Goal: Transaction & Acquisition: Purchase product/service

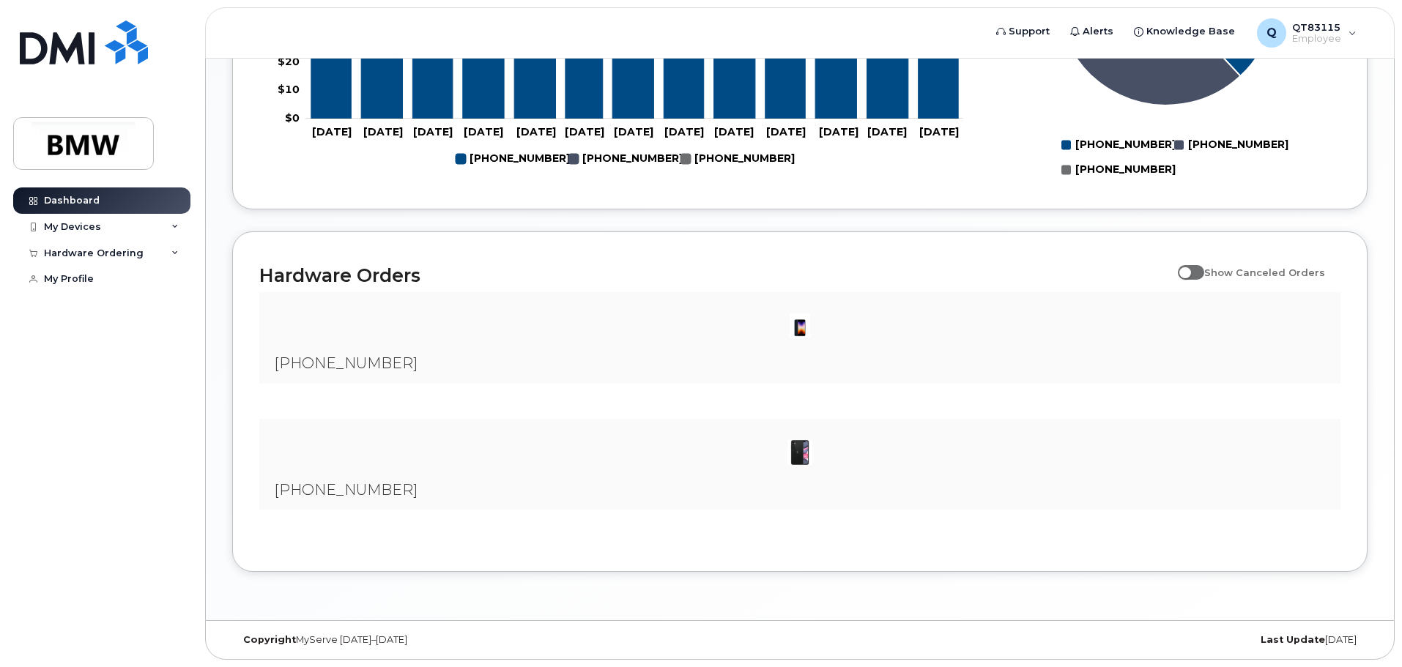
scroll to position [757, 0]
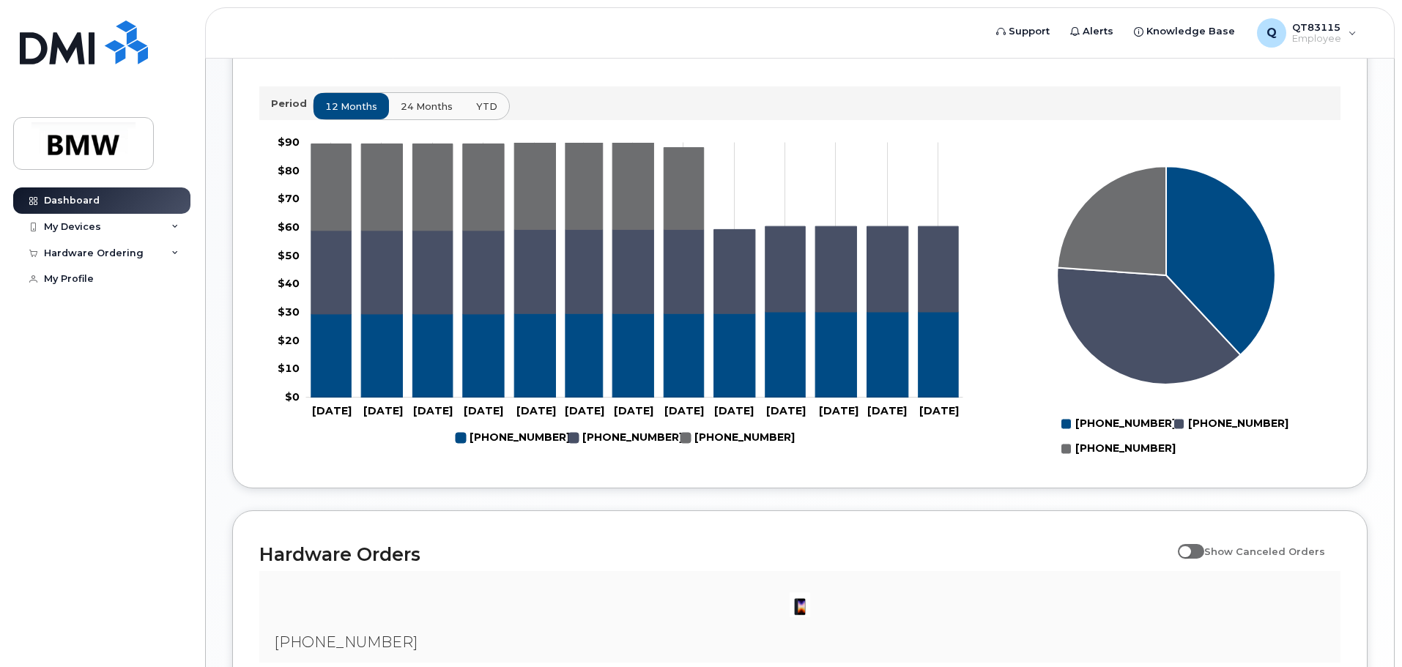
click at [432, 109] on button "24 months" at bounding box center [426, 106] width 77 height 26
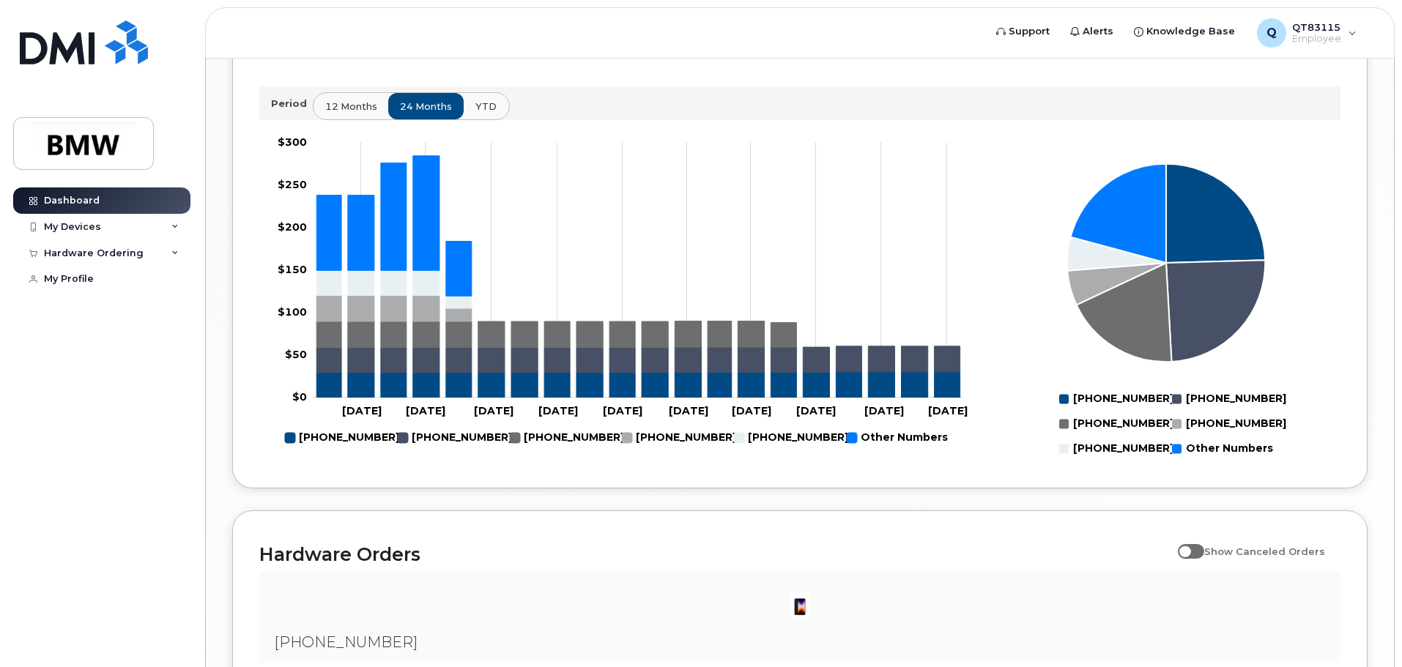
click at [478, 114] on span "YTD" at bounding box center [485, 107] width 21 height 14
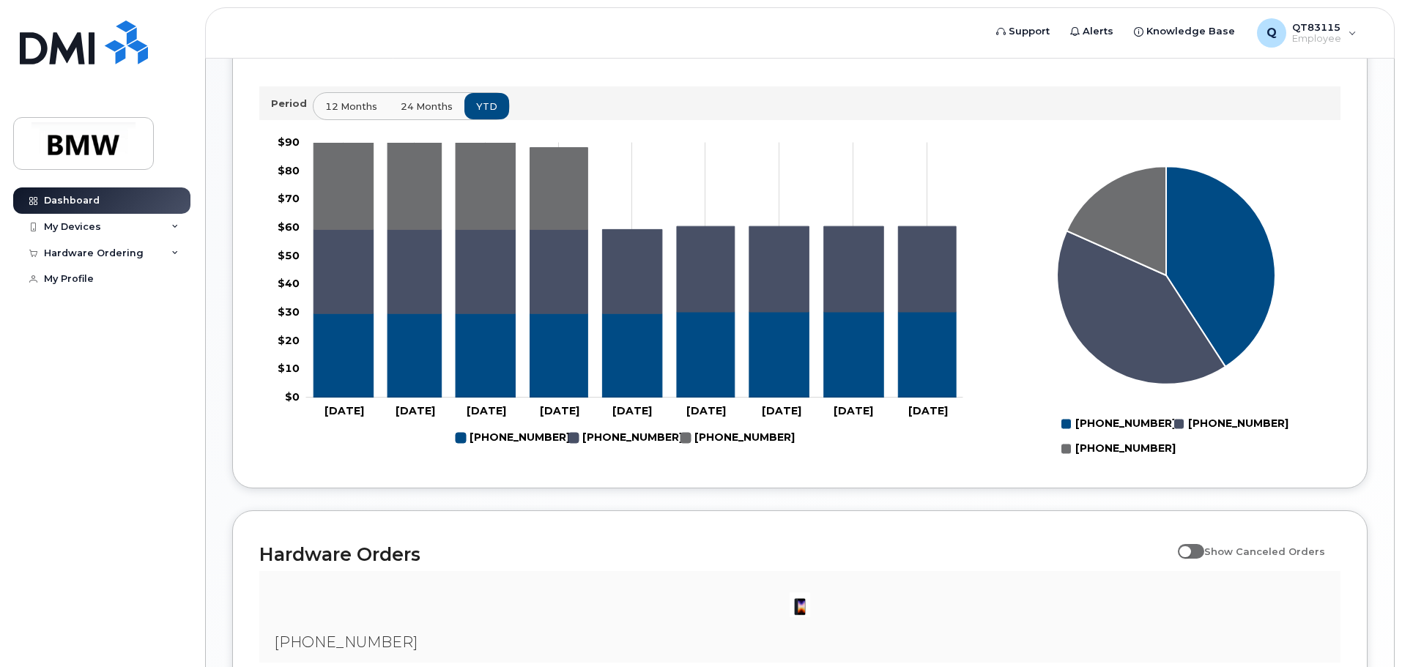
click at [444, 114] on span "24 months" at bounding box center [427, 107] width 52 height 14
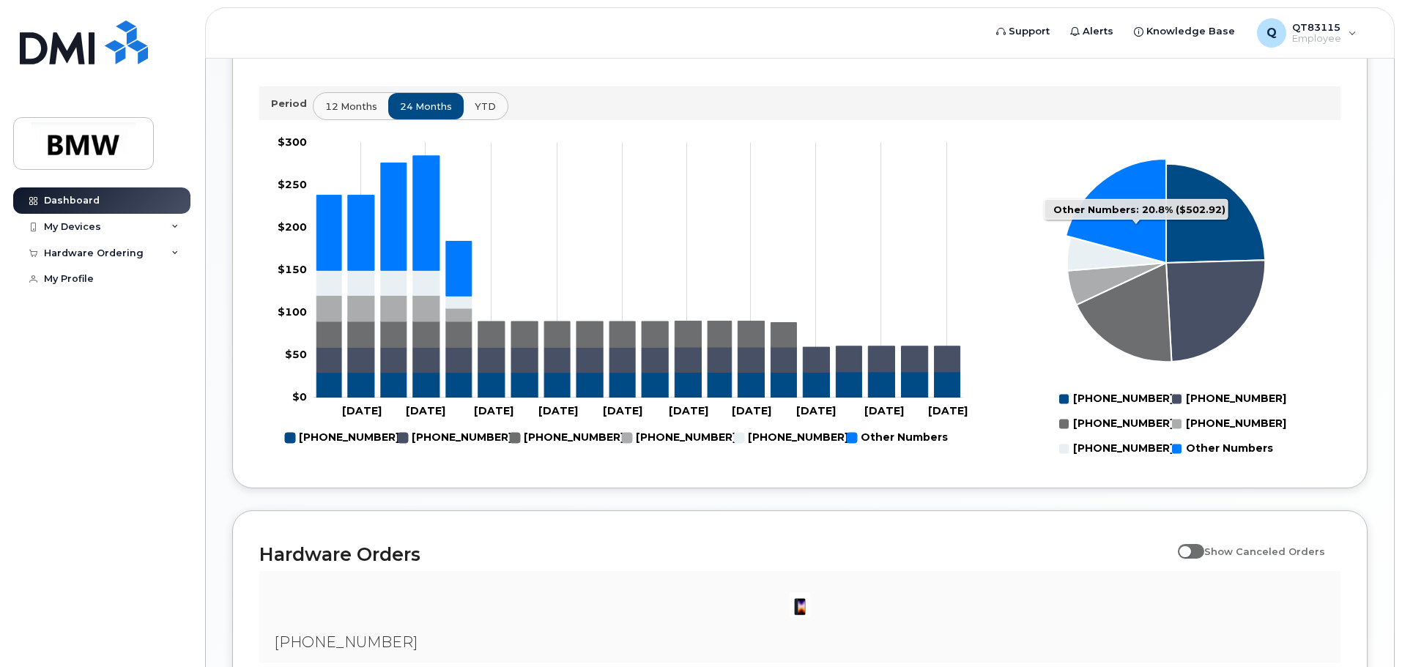
click at [1177, 461] on rect "Legend" at bounding box center [1223, 448] width 102 height 25
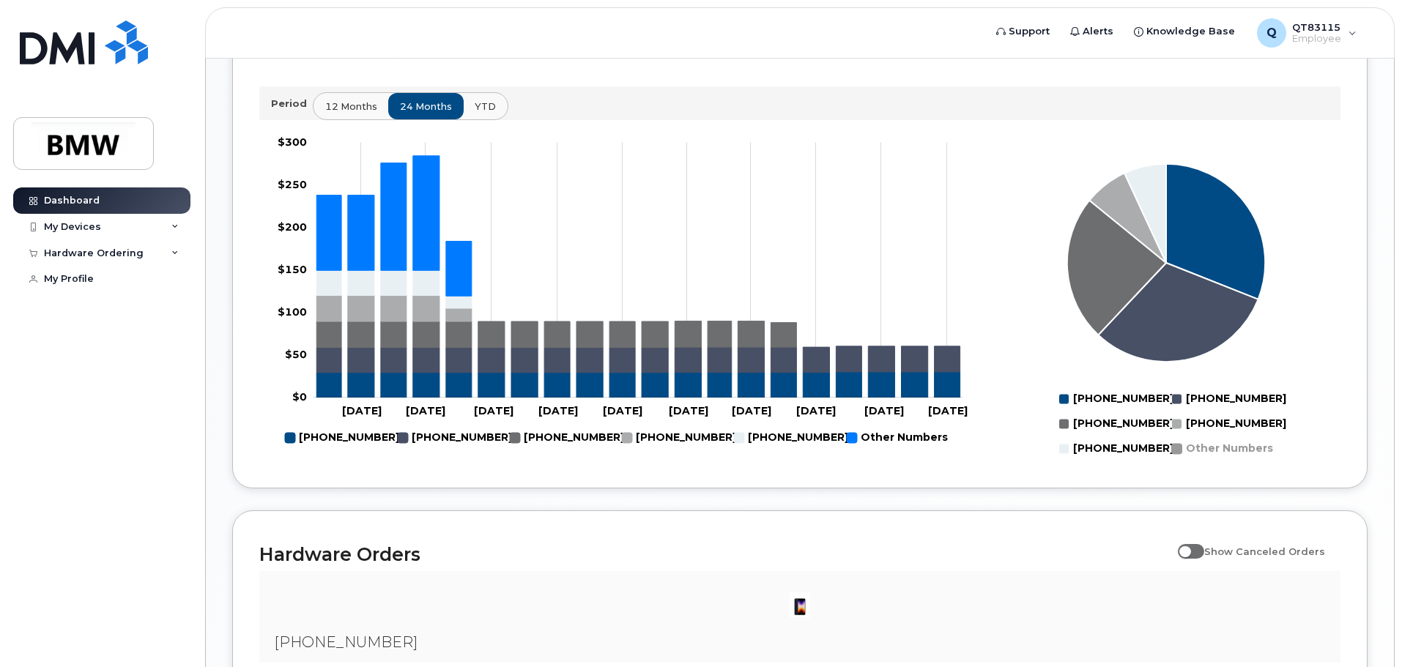
click at [1178, 461] on rect "Legend" at bounding box center [1223, 448] width 102 height 25
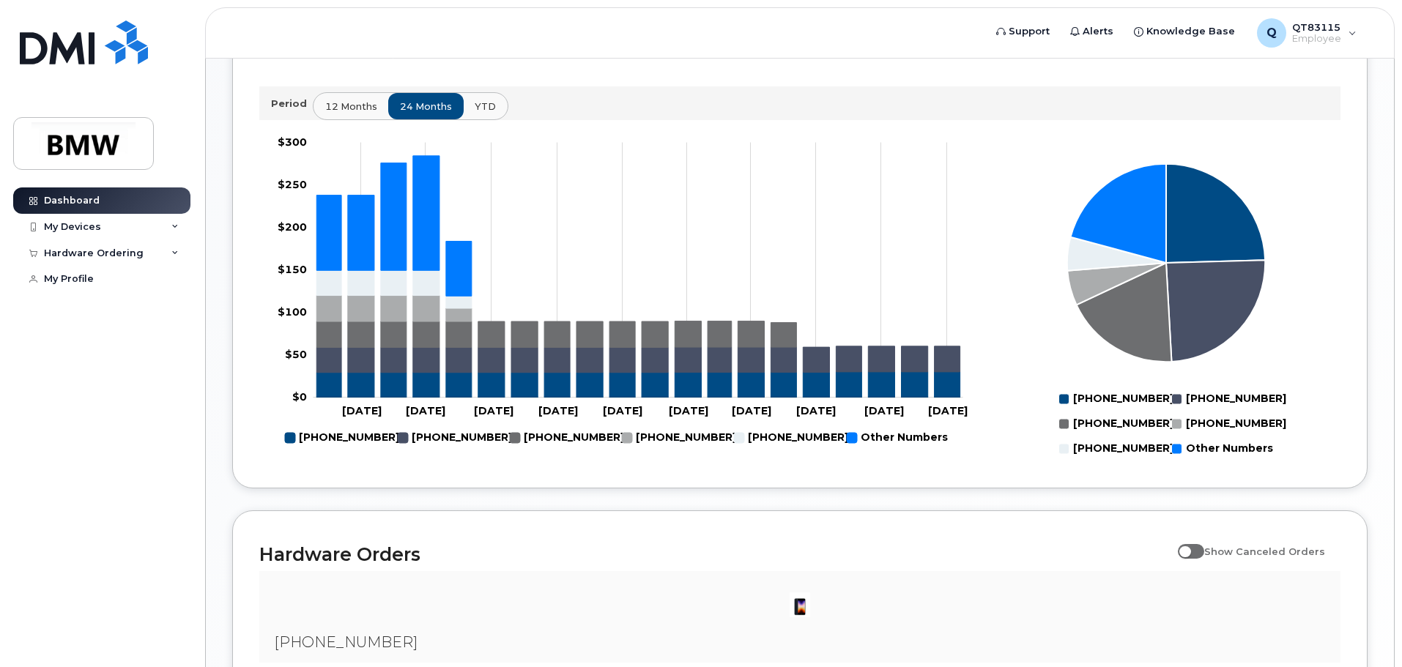
click at [1178, 461] on rect "Legend" at bounding box center [1223, 448] width 102 height 25
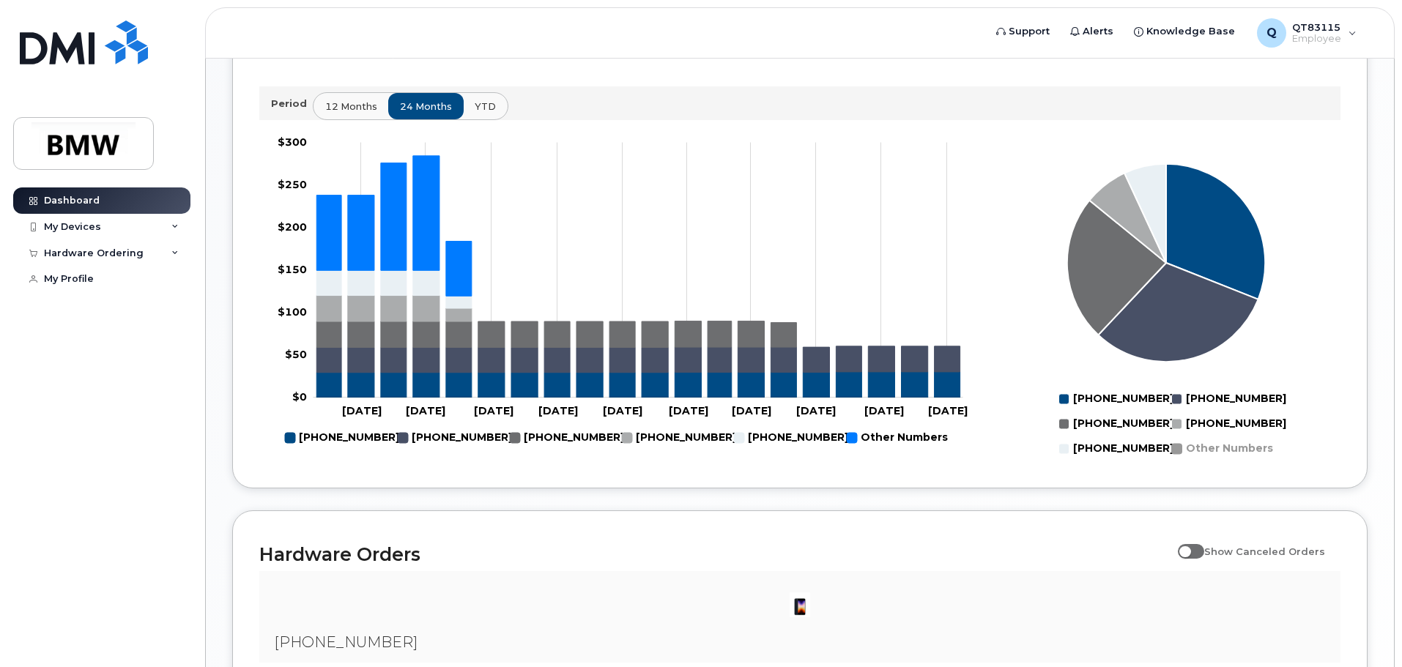
click at [1178, 461] on rect "Legend" at bounding box center [1223, 448] width 102 height 25
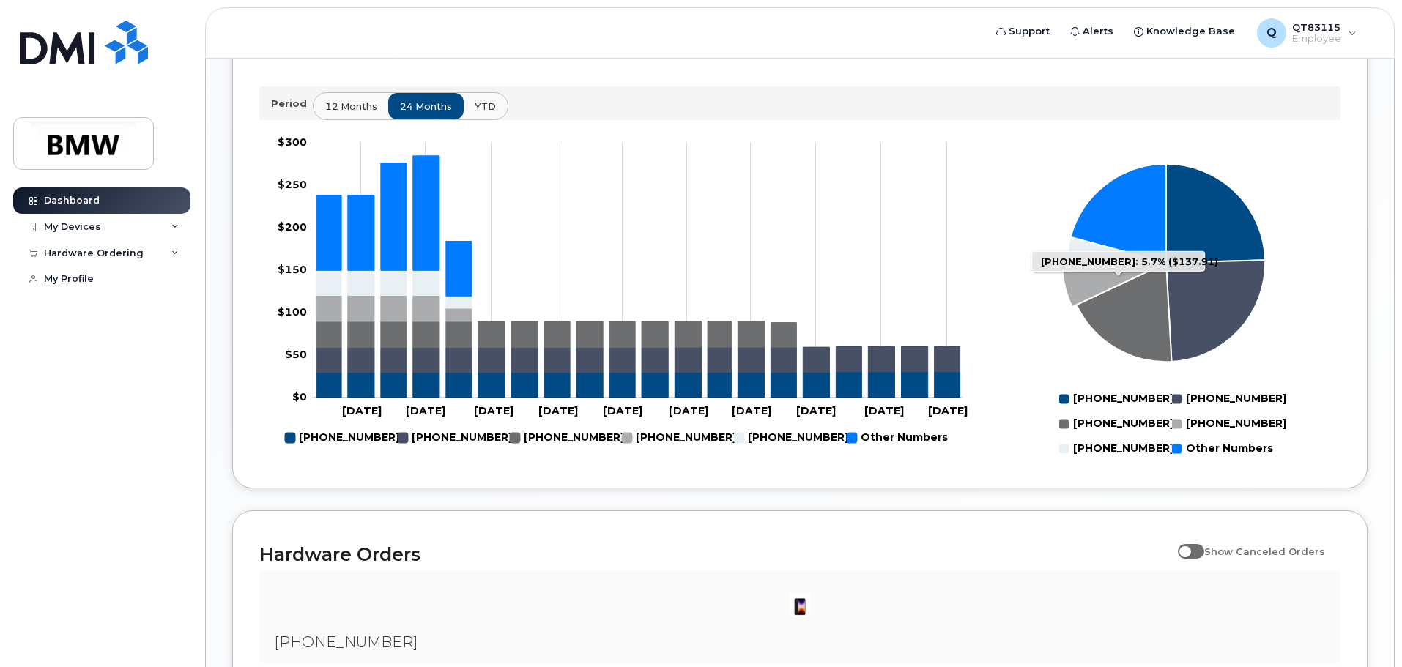
click at [1179, 436] on rect "Legend" at bounding box center [1220, 424] width 97 height 25
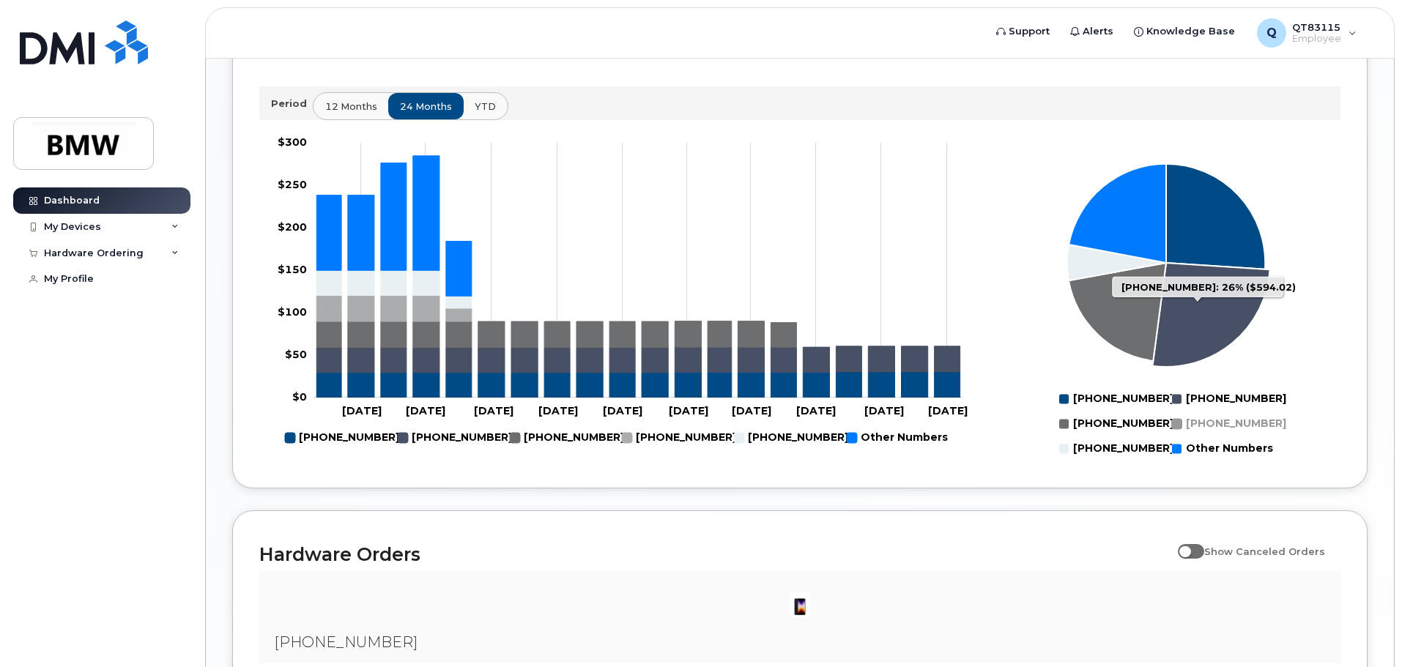
click at [1178, 412] on rect "Legend" at bounding box center [1220, 399] width 97 height 25
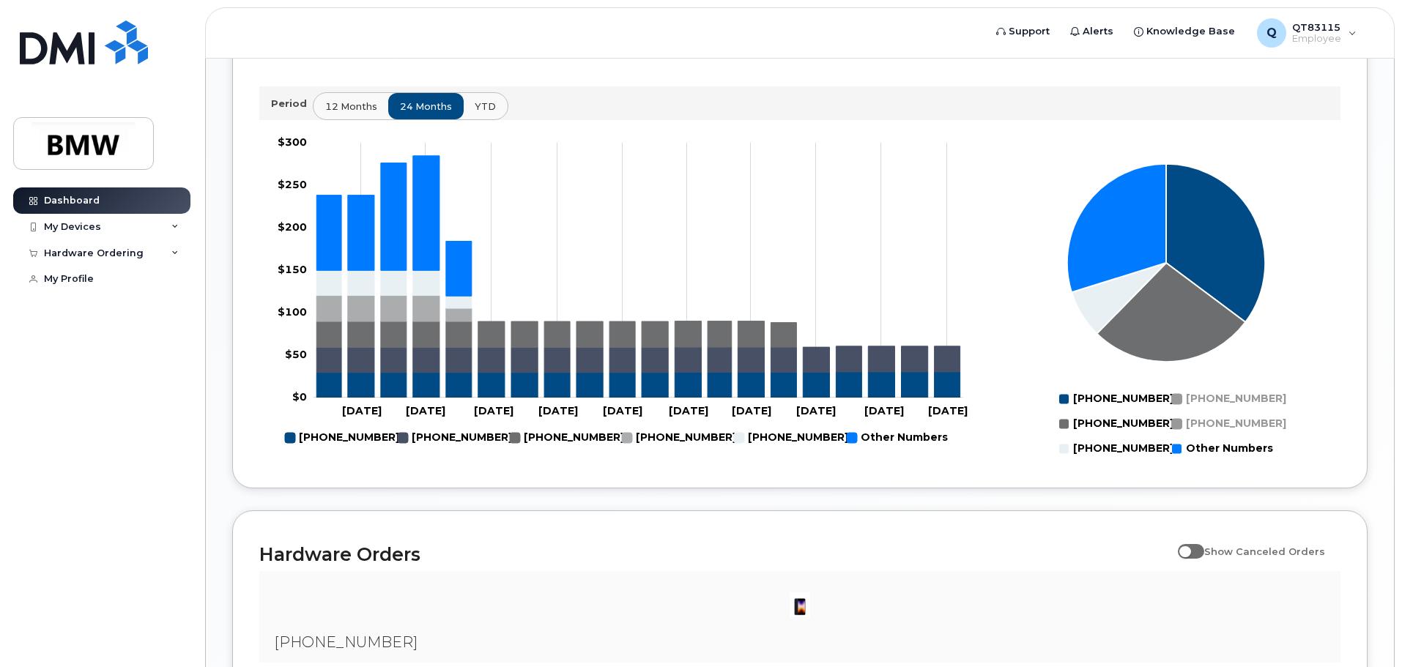
click at [1060, 411] on rect "Legend" at bounding box center [1108, 399] width 98 height 25
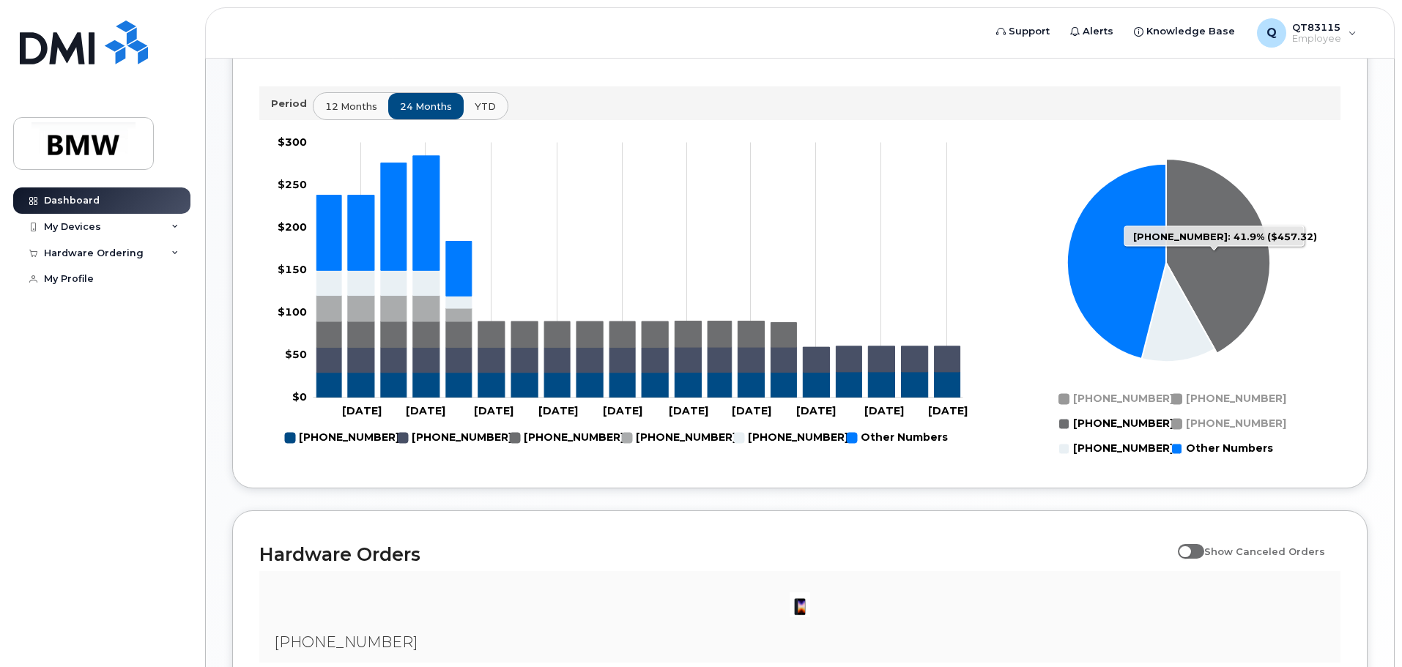
click at [1063, 431] on rect "Legend" at bounding box center [1107, 424] width 97 height 25
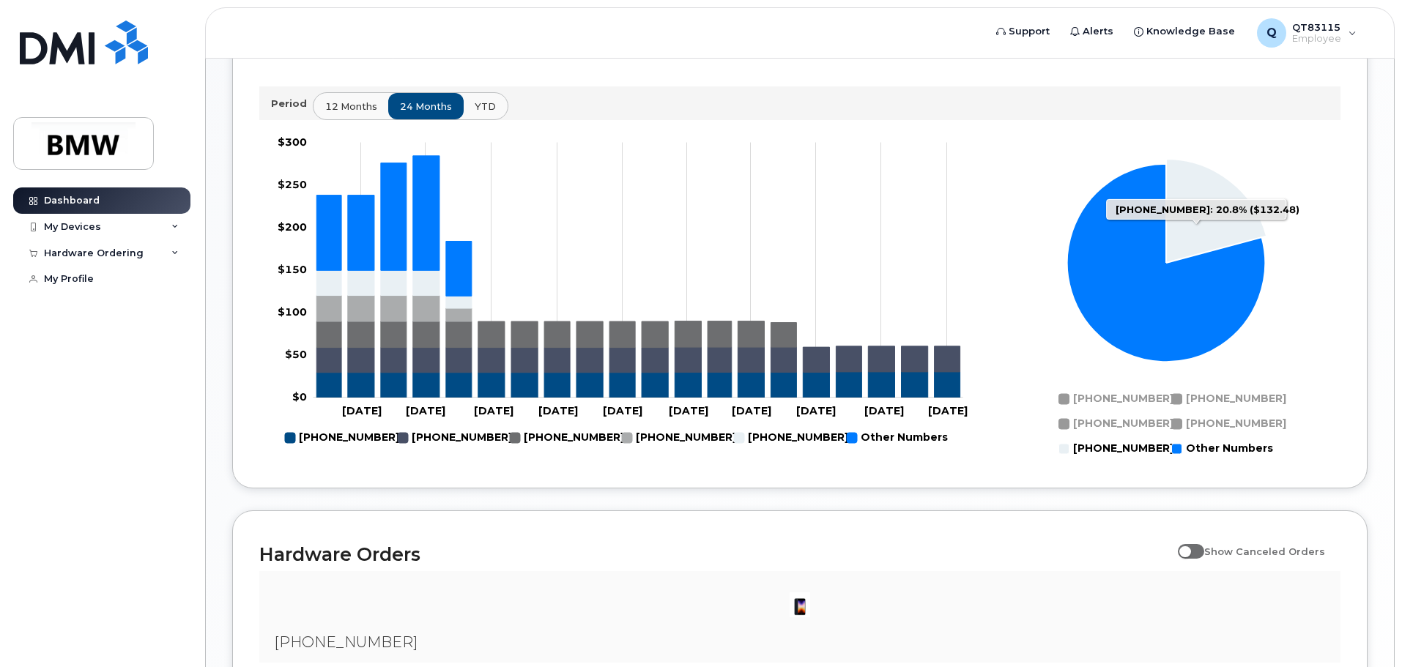
click at [1067, 461] on rect "Legend" at bounding box center [1108, 448] width 98 height 25
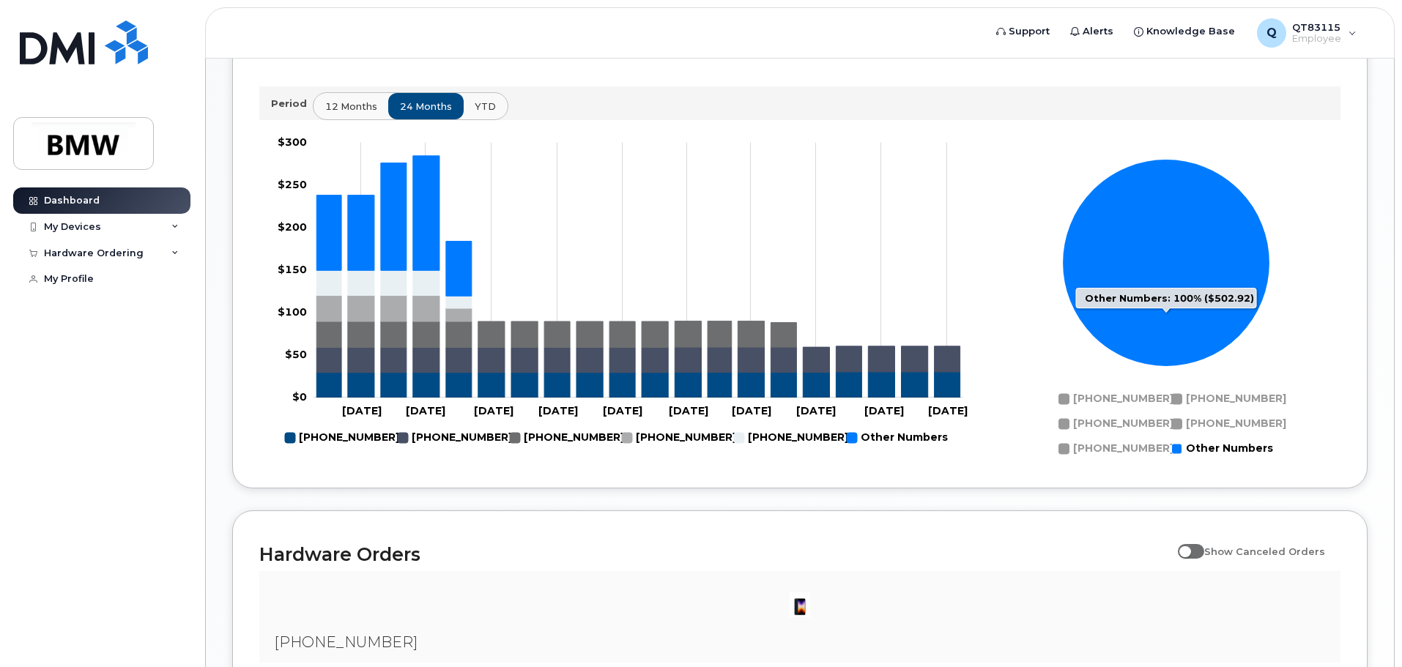
click at [1178, 461] on rect "Legend" at bounding box center [1223, 448] width 102 height 25
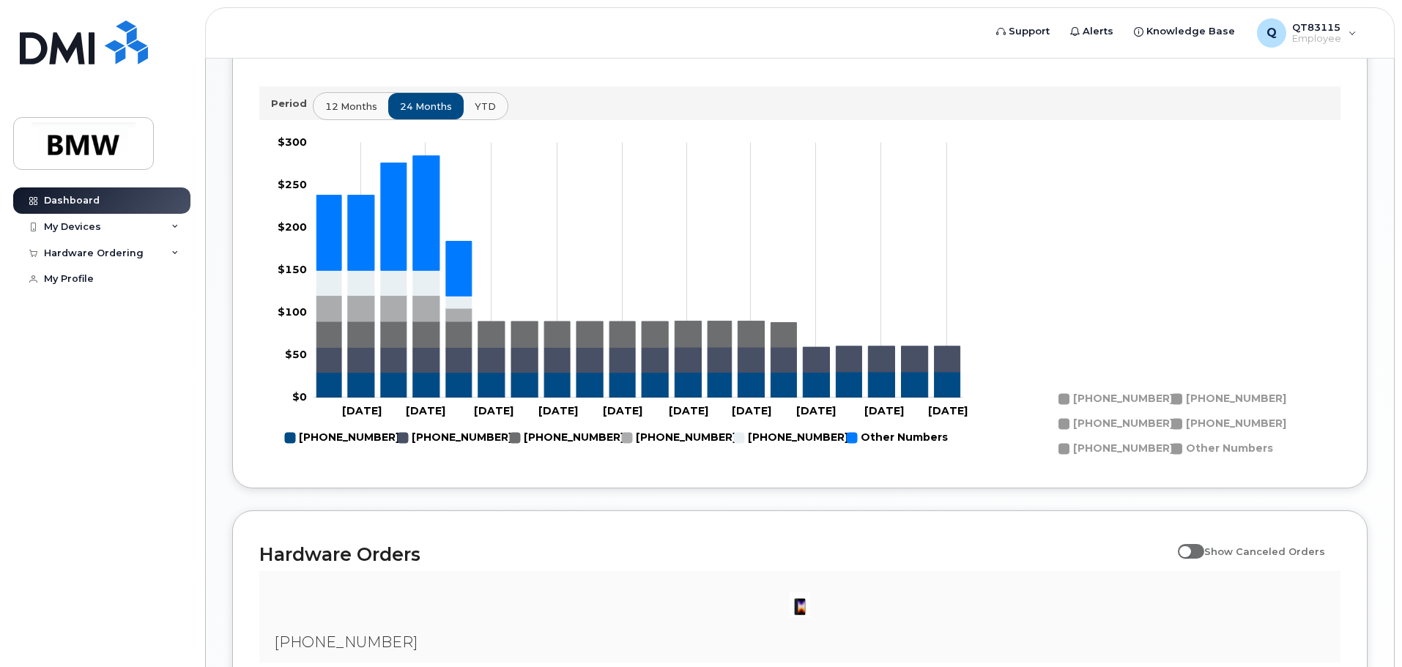
click at [1178, 461] on rect "Legend" at bounding box center [1223, 448] width 102 height 25
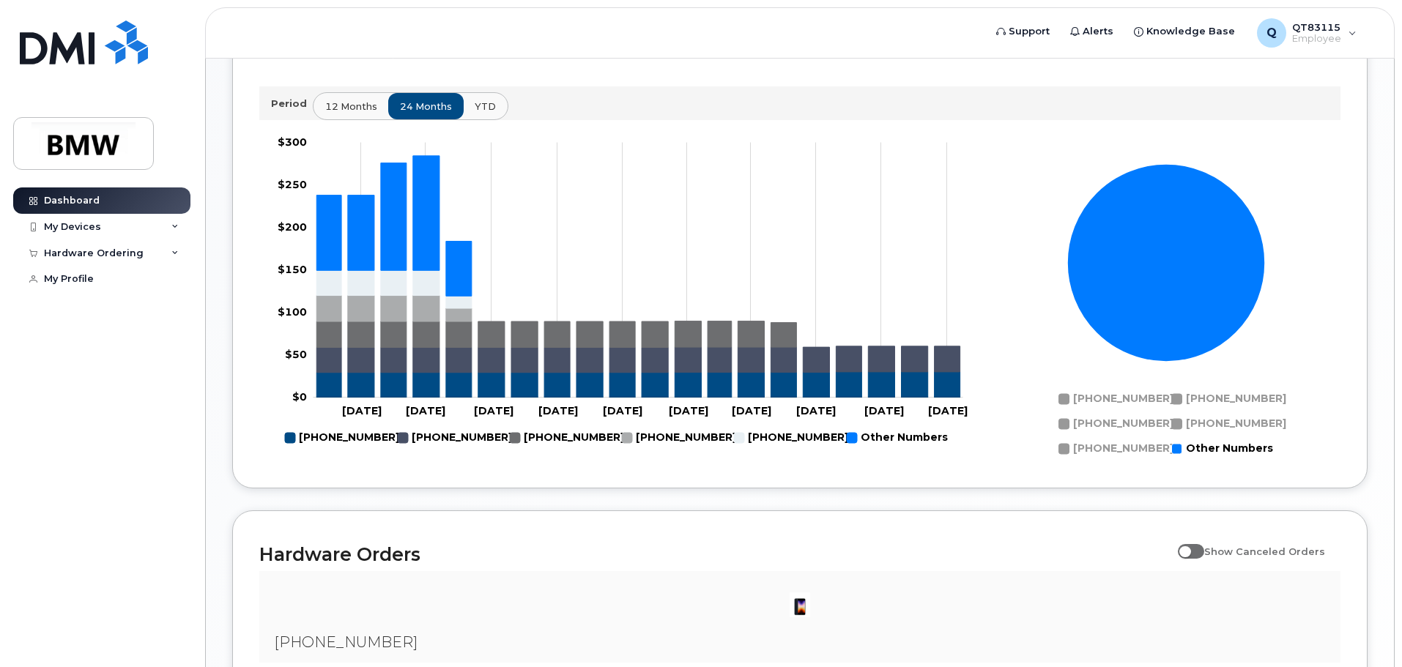
click at [1177, 434] on rect "Legend" at bounding box center [1220, 424] width 97 height 25
click at [1176, 412] on rect "Legend" at bounding box center [1220, 399] width 97 height 25
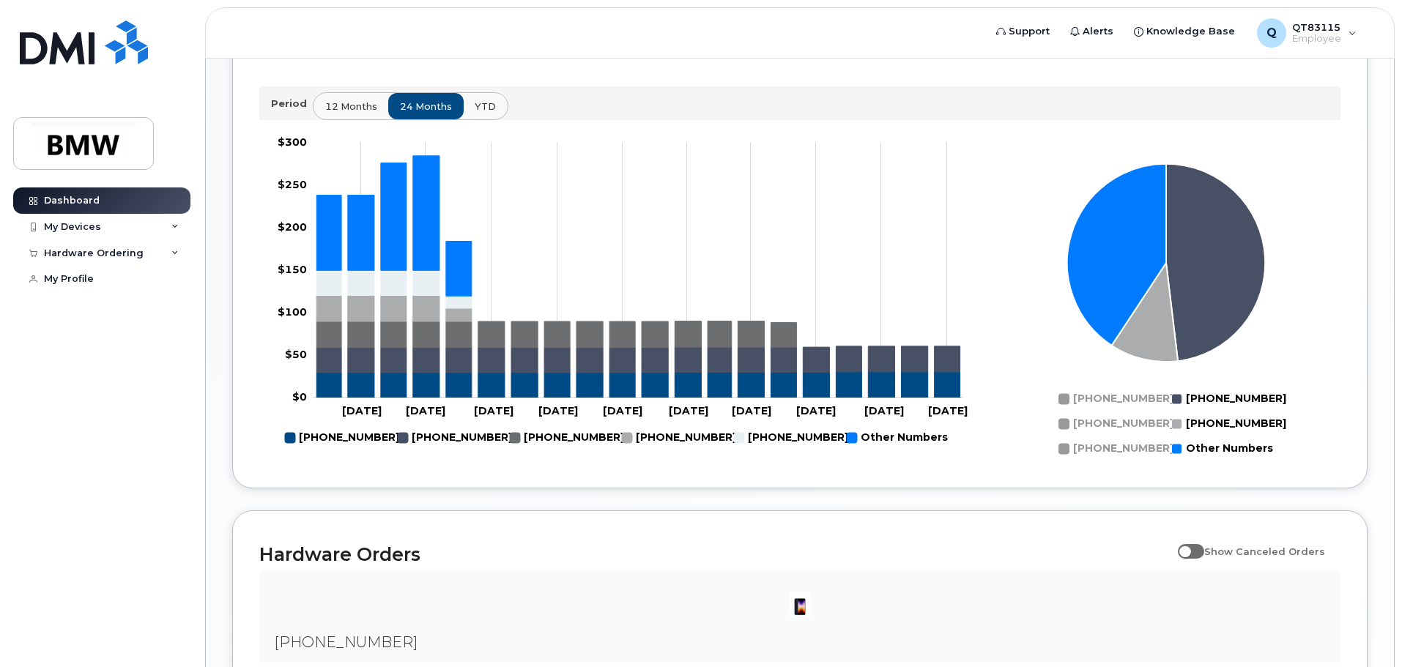
click at [1065, 412] on rect "Legend" at bounding box center [1108, 399] width 98 height 25
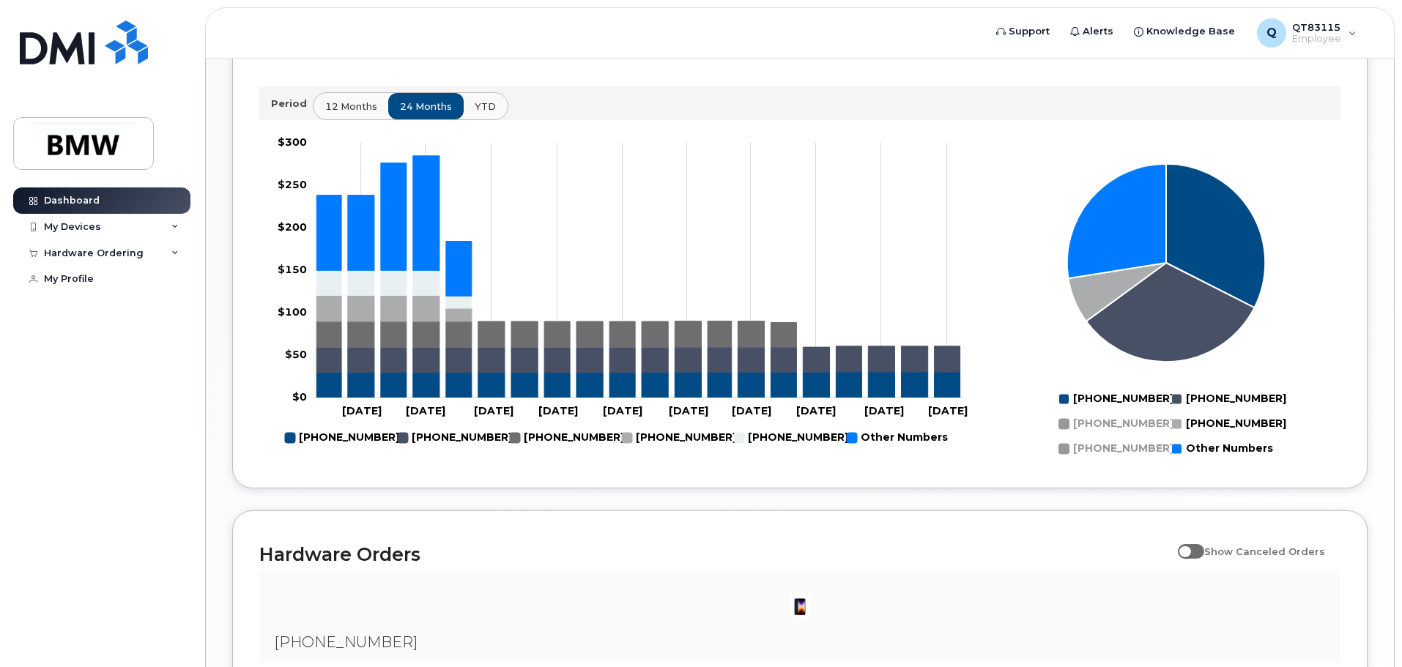
drag, startPoint x: 1064, startPoint y: 434, endPoint x: 1074, endPoint y: 446, distance: 15.7
click at [1065, 435] on rect "Legend" at bounding box center [1107, 424] width 97 height 25
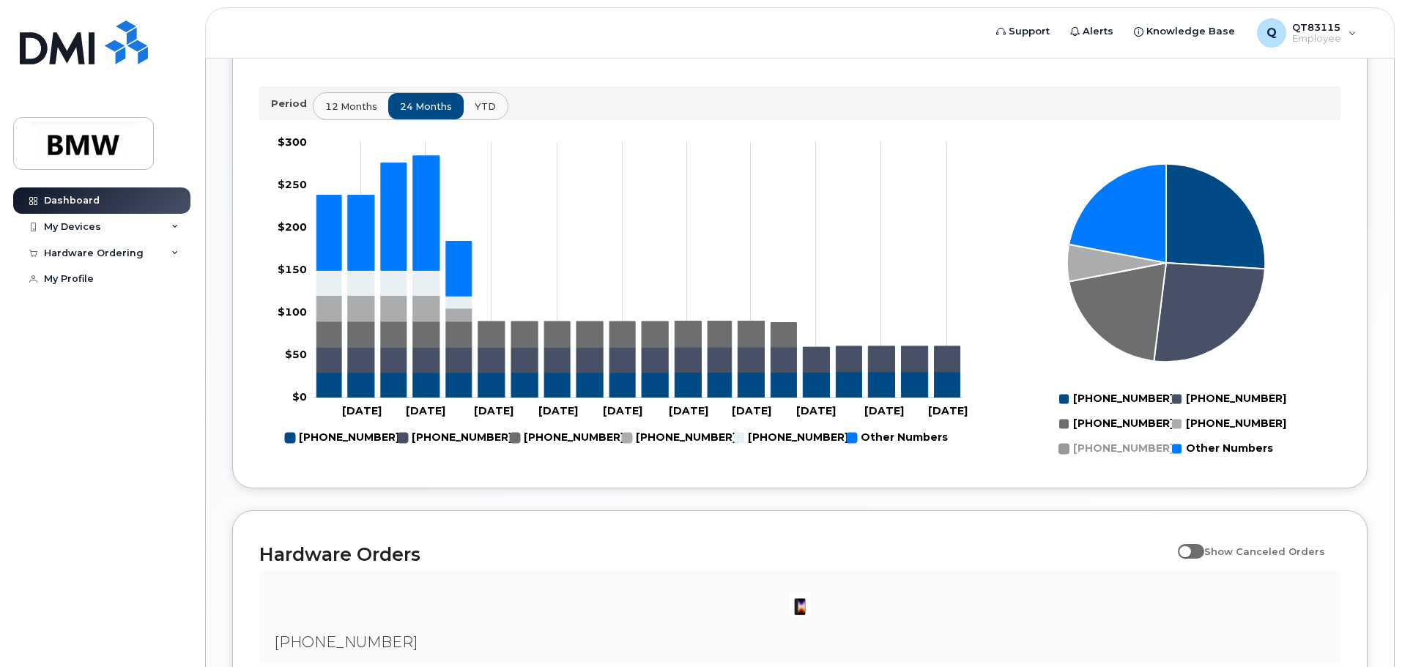
click at [1073, 461] on rect "Legend" at bounding box center [1108, 448] width 98 height 25
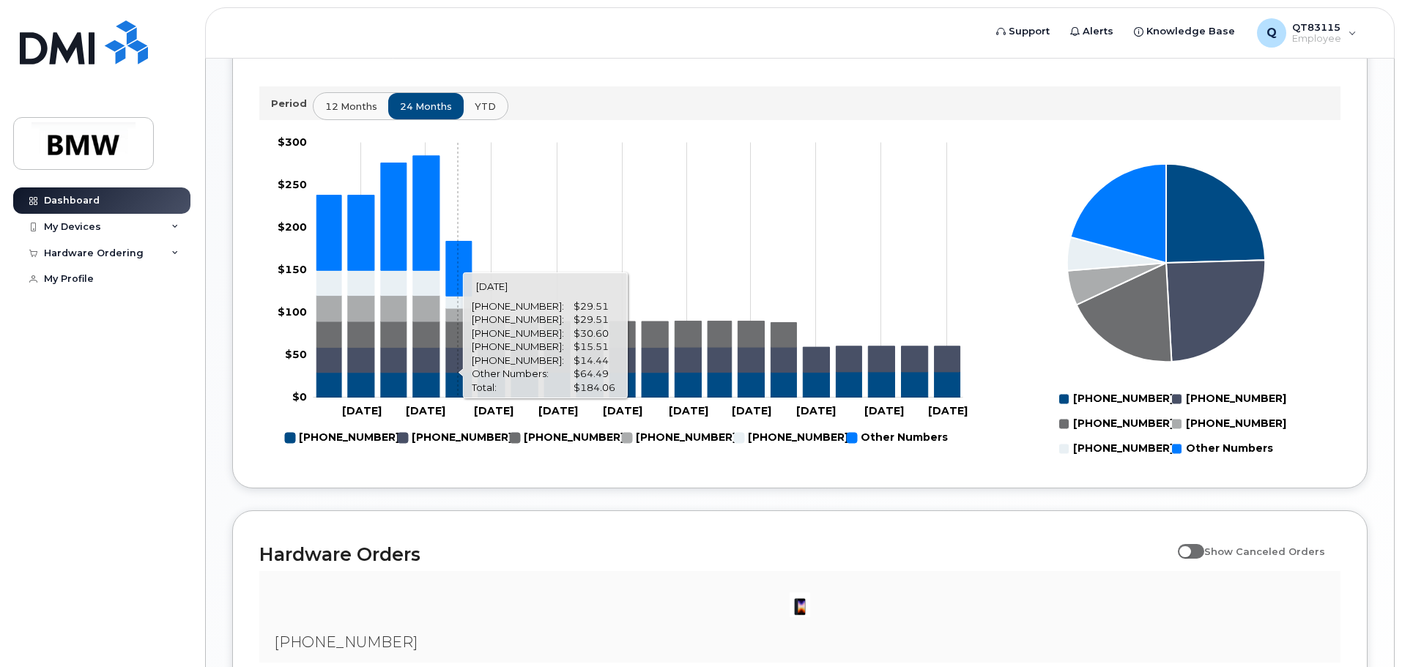
click at [458, 278] on icon "Other Numbers" at bounding box center [459, 268] width 26 height 55
click at [452, 308] on icon "864-266-8387" at bounding box center [459, 302] width 26 height 12
click at [453, 321] on icon "864-593-5152" at bounding box center [459, 314] width 26 height 13
click at [449, 347] on icon "864-800-6941" at bounding box center [459, 334] width 26 height 26
click at [445, 372] on g "Zoom Out" at bounding box center [638, 271] width 650 height 256
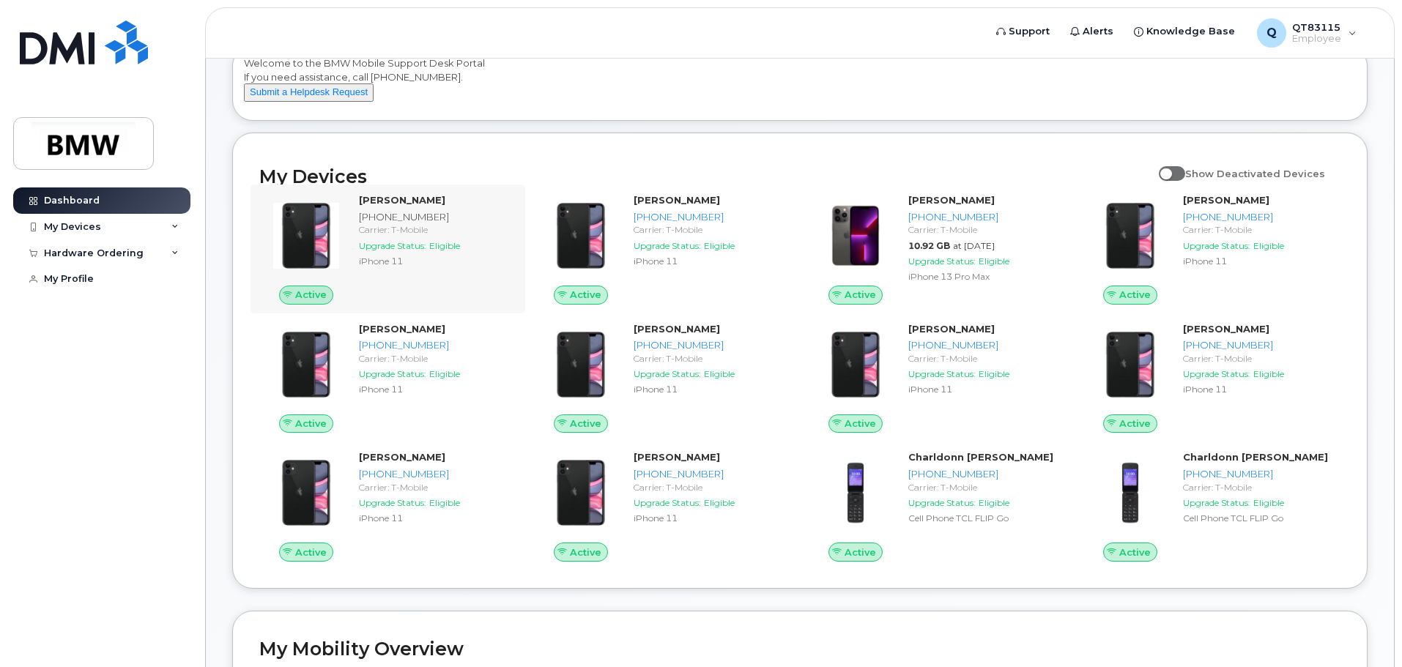
scroll to position [171, 0]
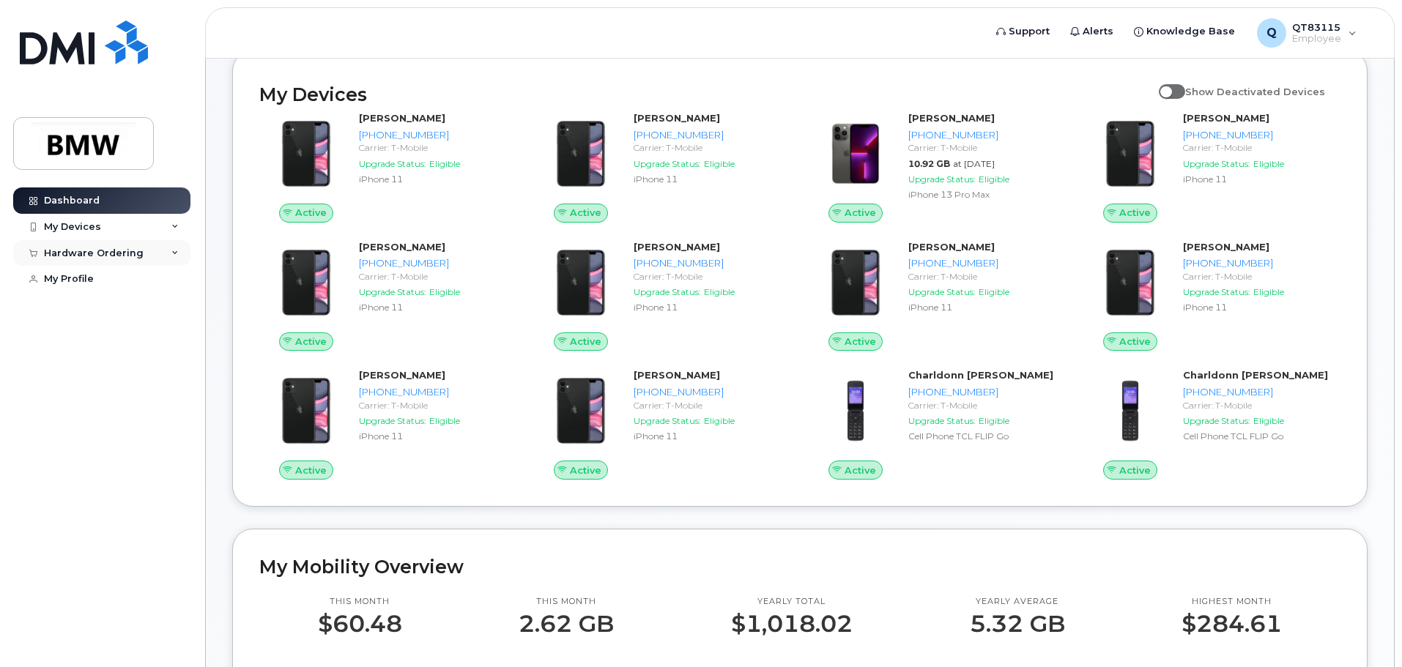
click at [112, 260] on div "Hardware Ordering" at bounding box center [101, 253] width 177 height 26
click at [84, 307] on div "New Order" at bounding box center [79, 307] width 56 height 13
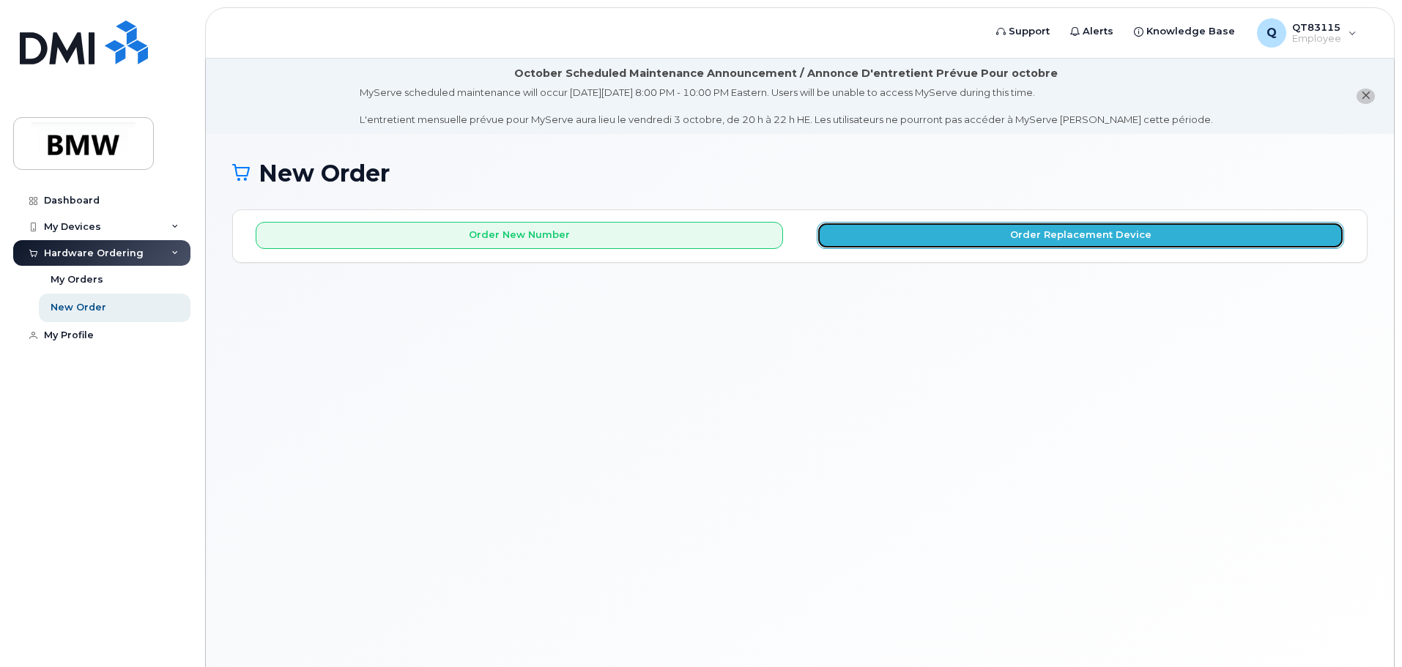
click at [1057, 231] on button "Order Replacement Device" at bounding box center [1080, 235] width 527 height 27
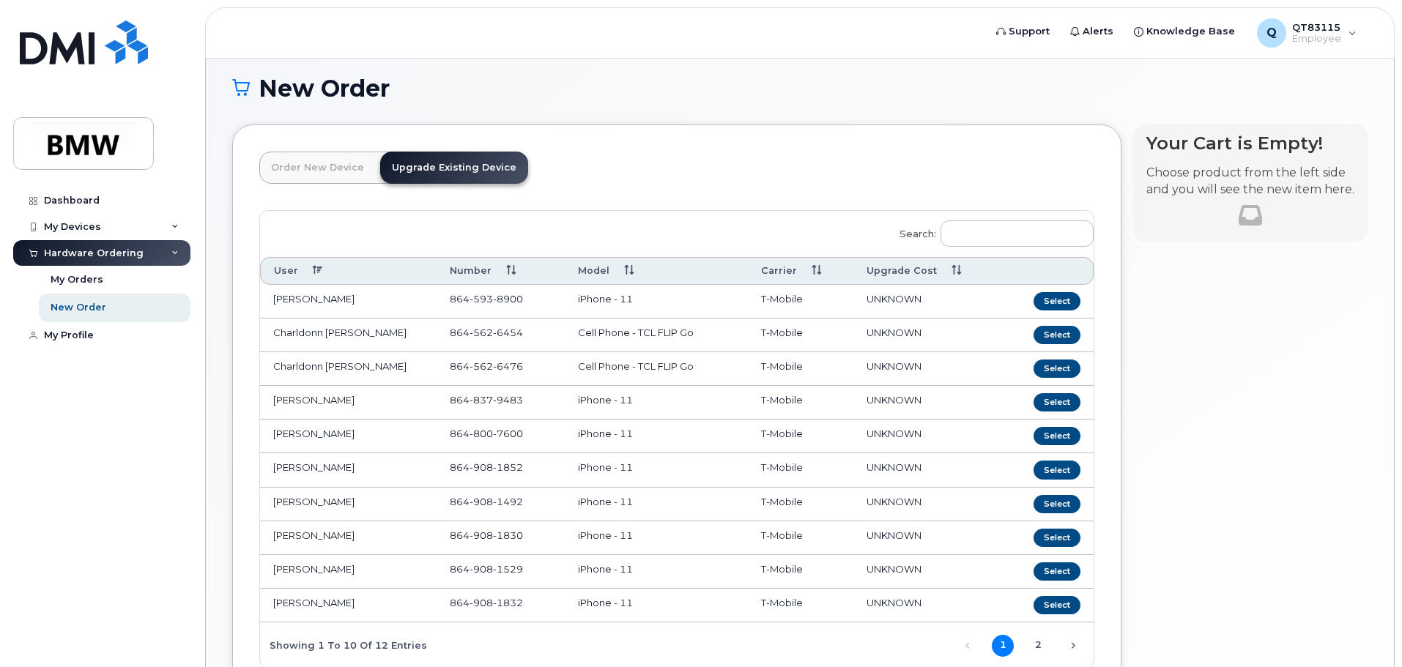
scroll to position [220, 0]
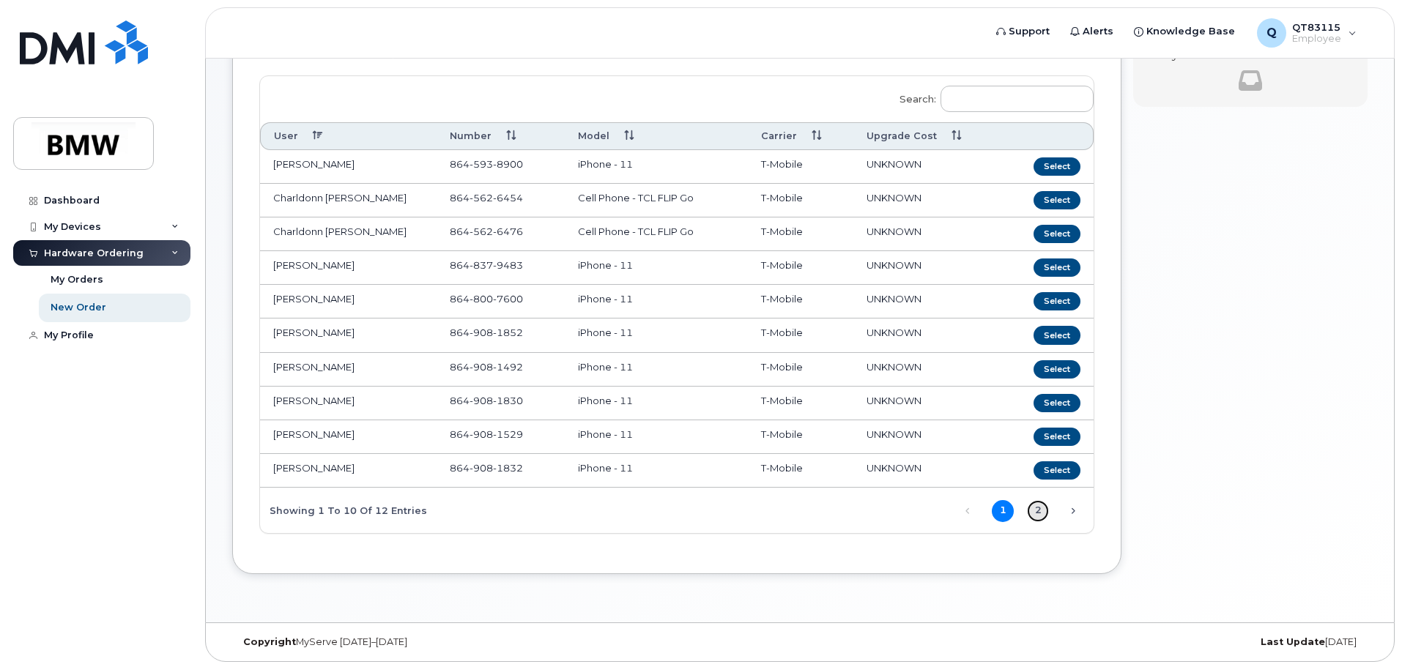
click at [1038, 516] on link "2" at bounding box center [1038, 511] width 22 height 22
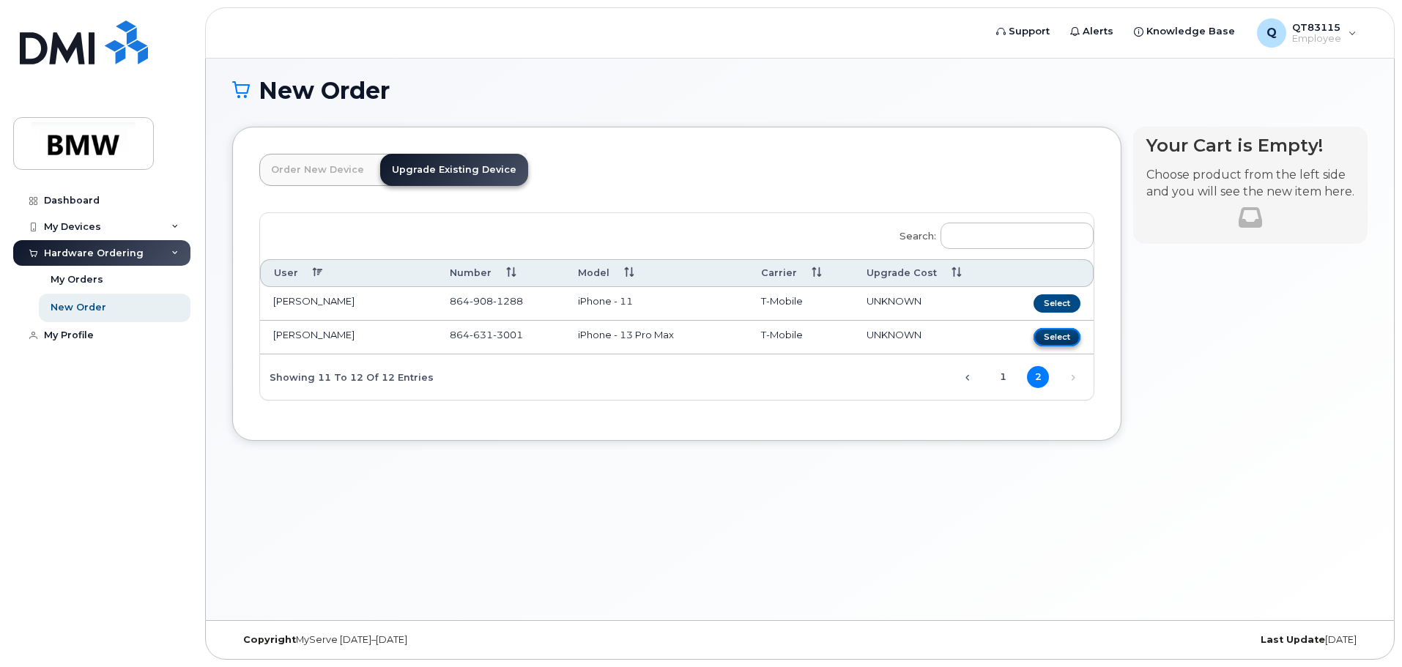
click at [1041, 333] on button "Select" at bounding box center [1056, 337] width 47 height 18
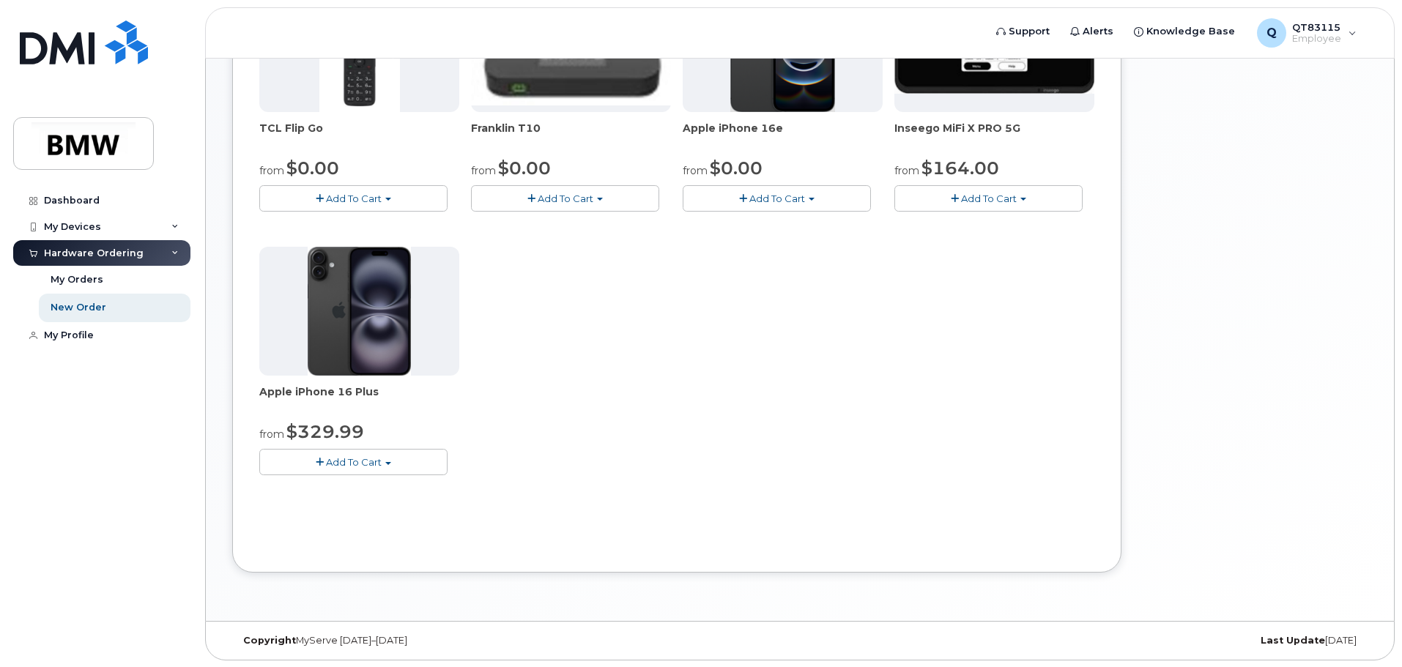
scroll to position [489, 0]
click at [368, 318] on img at bounding box center [359, 310] width 103 height 129
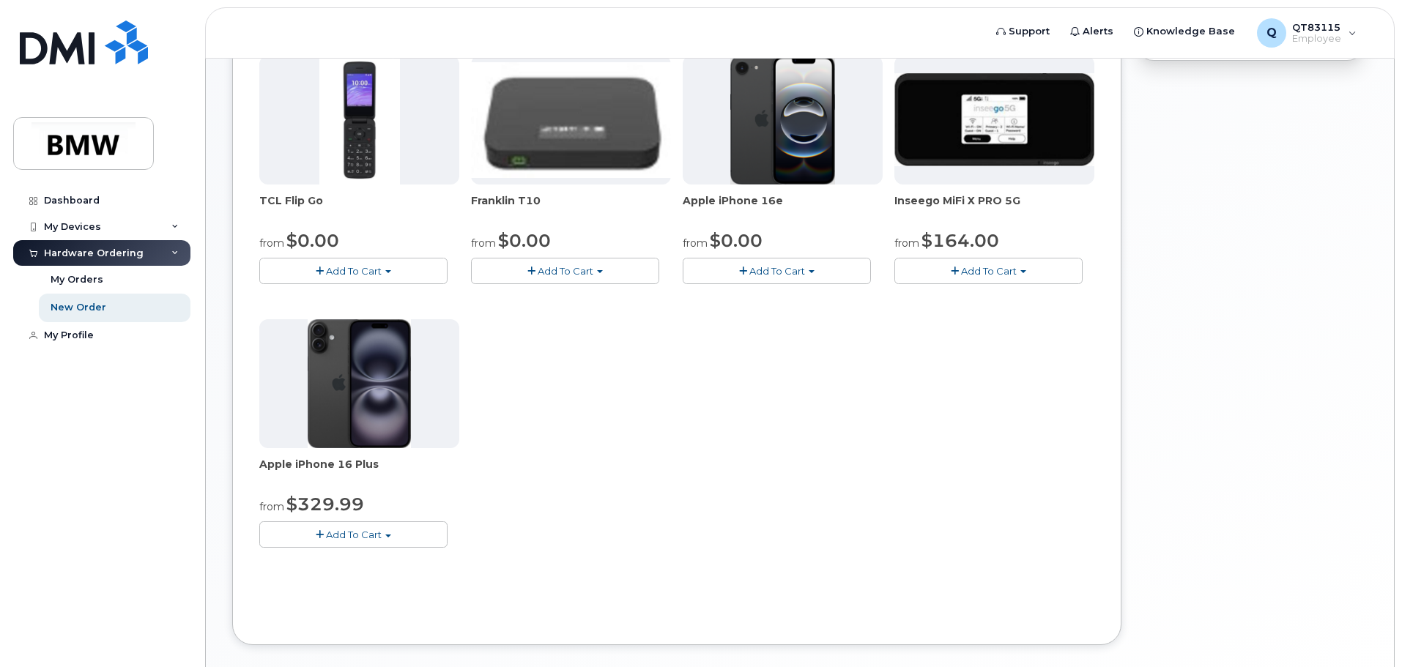
scroll to position [50, 0]
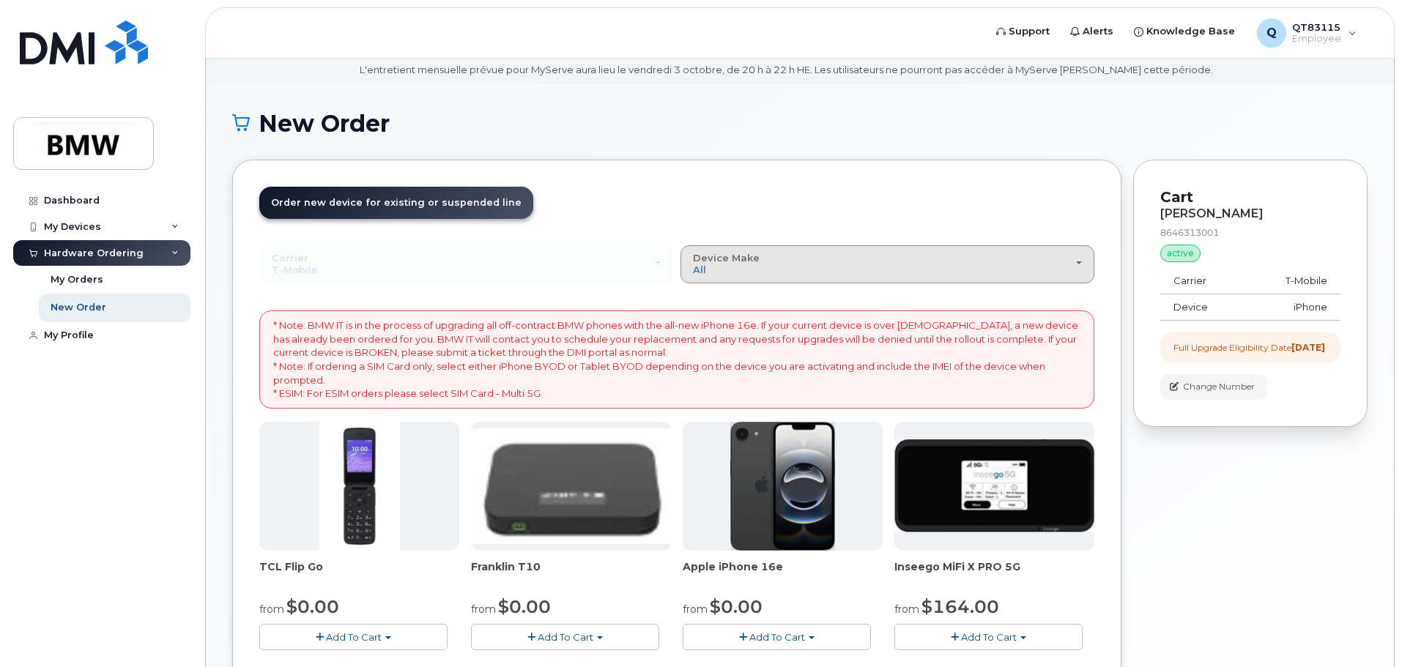
click at [1077, 272] on div "Device Make All Cell Phone iPhone Modem" at bounding box center [887, 264] width 389 height 23
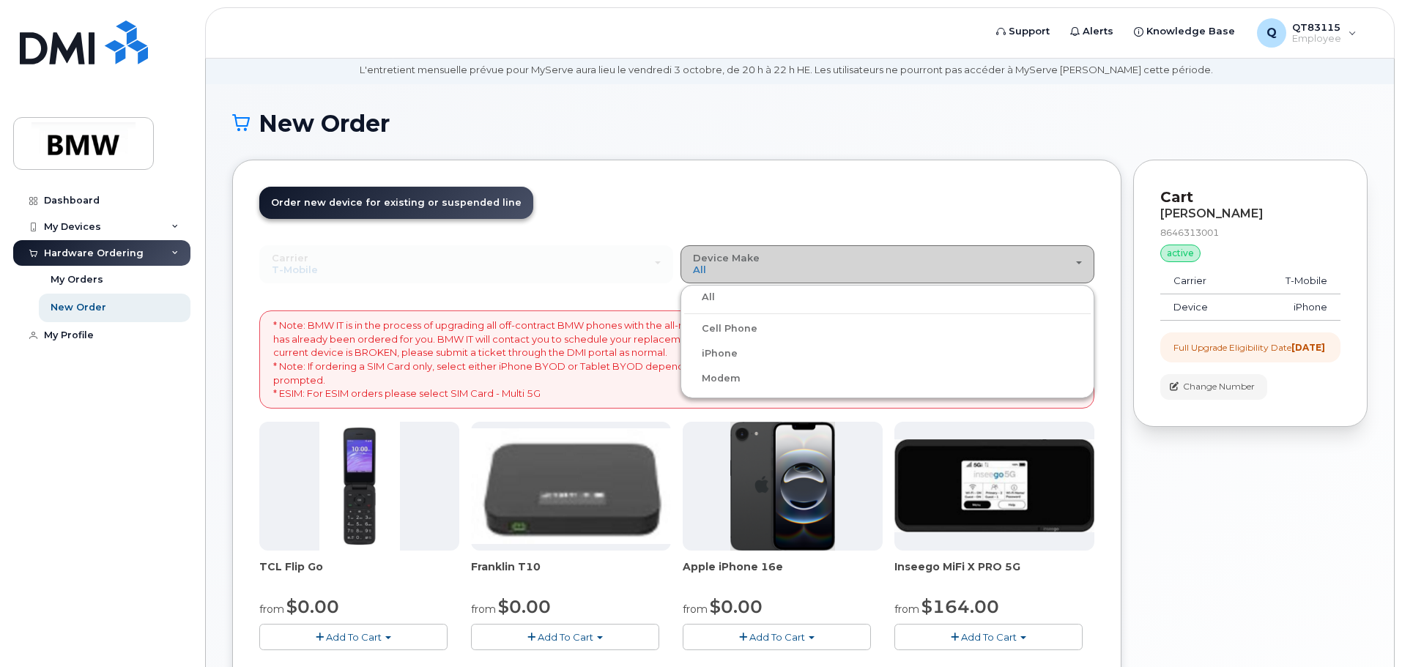
click at [1076, 272] on div "Device Make All Cell Phone iPhone Modem" at bounding box center [887, 264] width 389 height 23
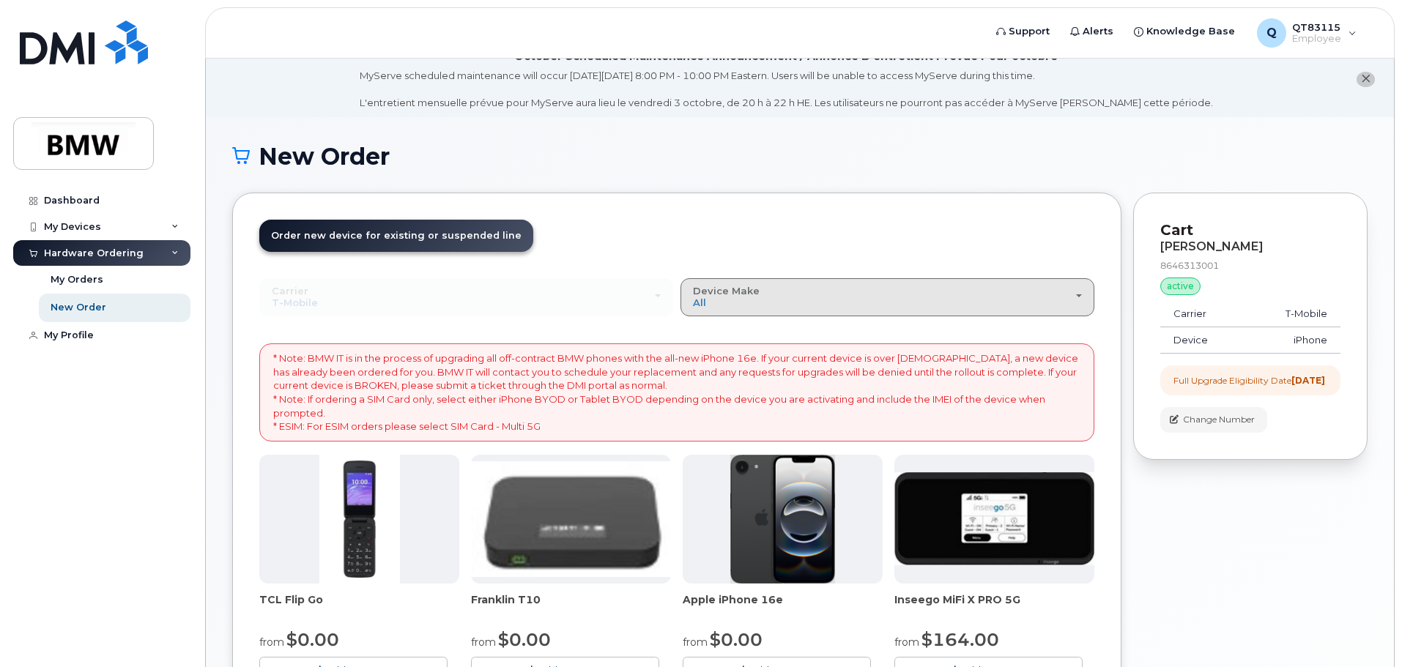
scroll to position [0, 0]
